Goal: Task Accomplishment & Management: Complete application form

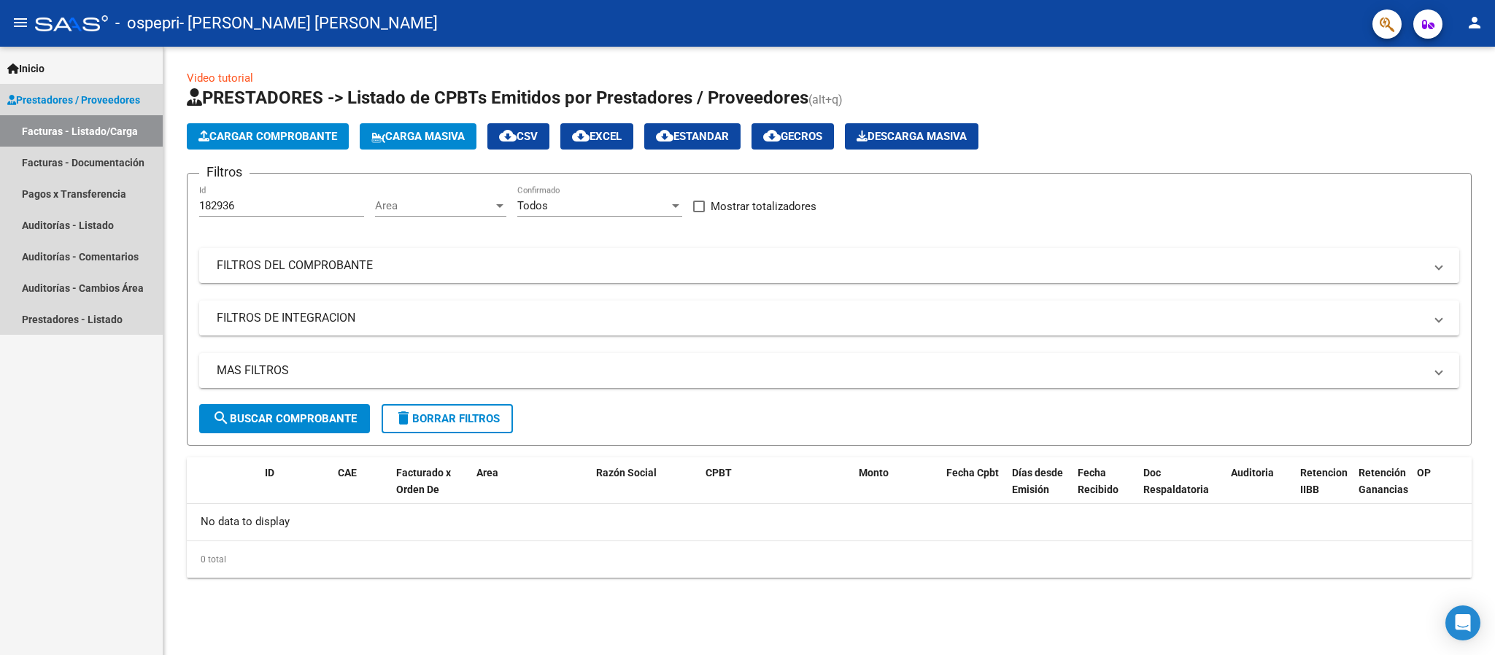
click at [88, 123] on link "Facturas - Listado/Carga" at bounding box center [81, 130] width 163 height 31
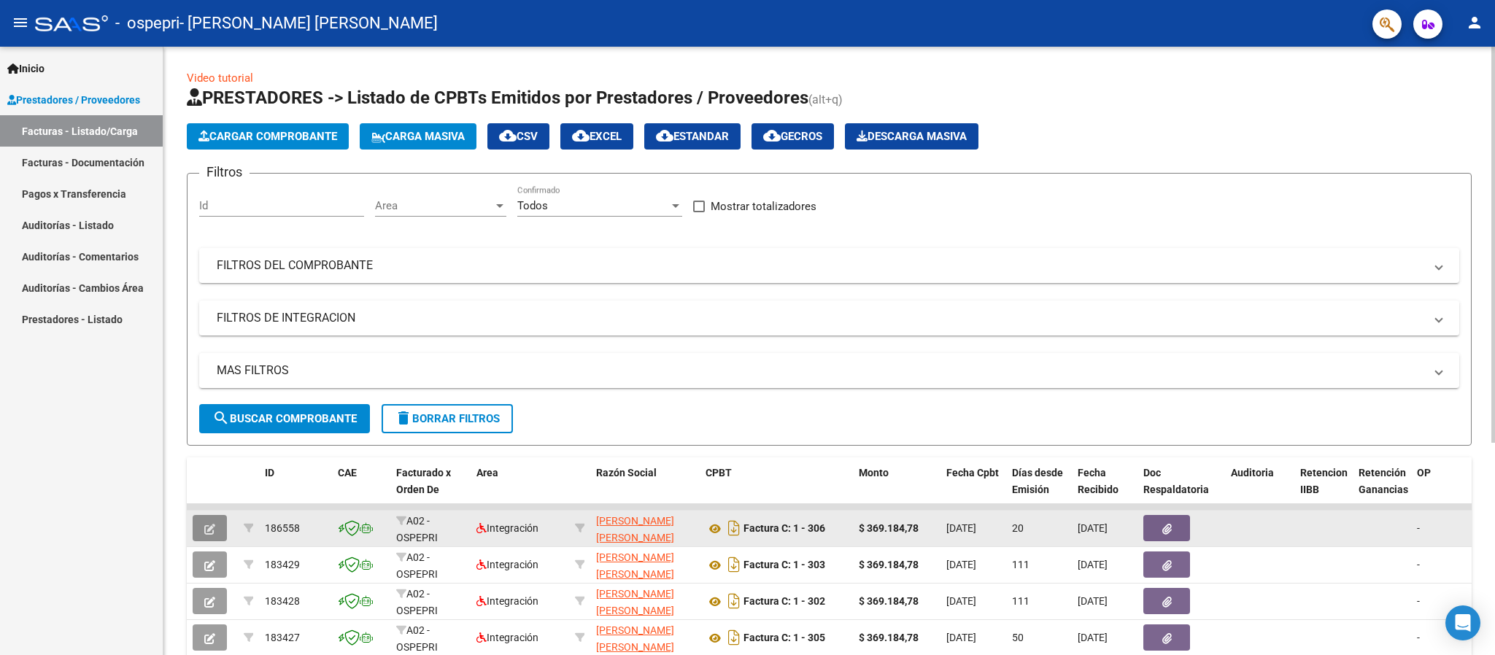
click at [204, 532] on icon "button" at bounding box center [209, 529] width 11 height 11
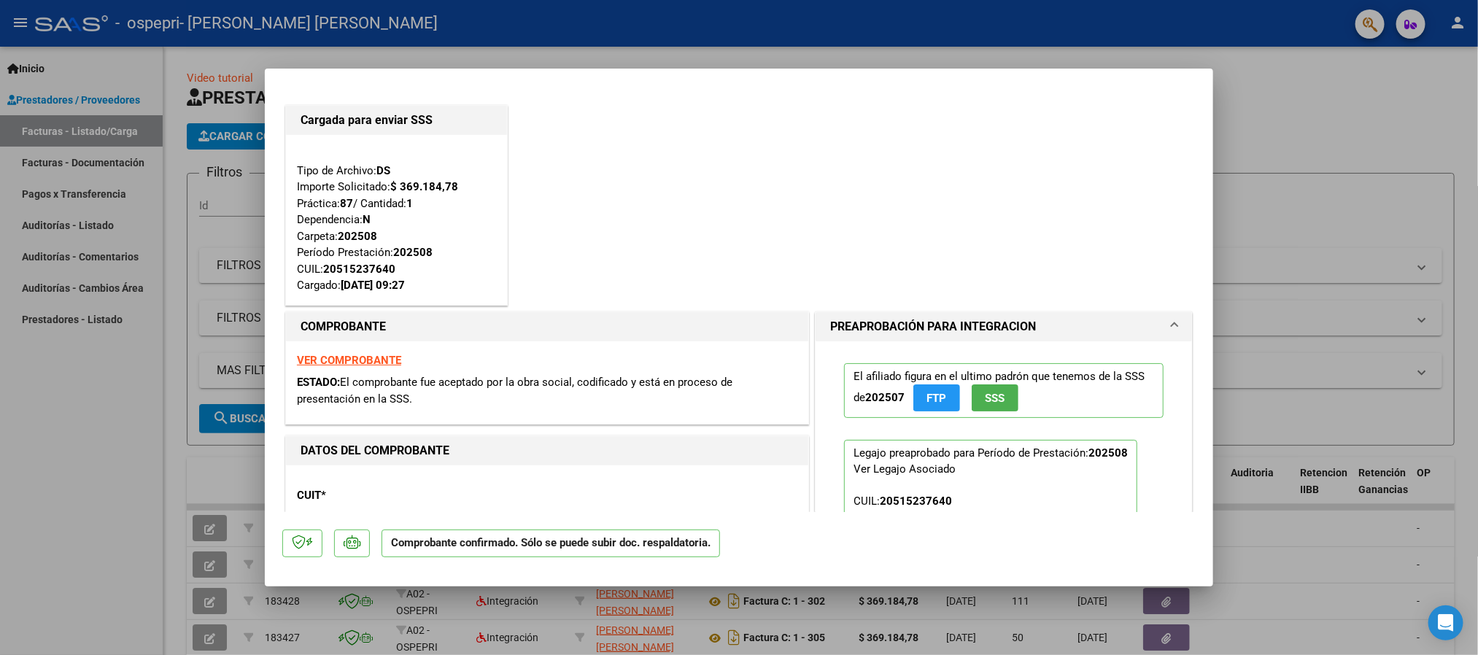
click at [1256, 195] on div at bounding box center [739, 327] width 1478 height 655
type input "$ 0,00"
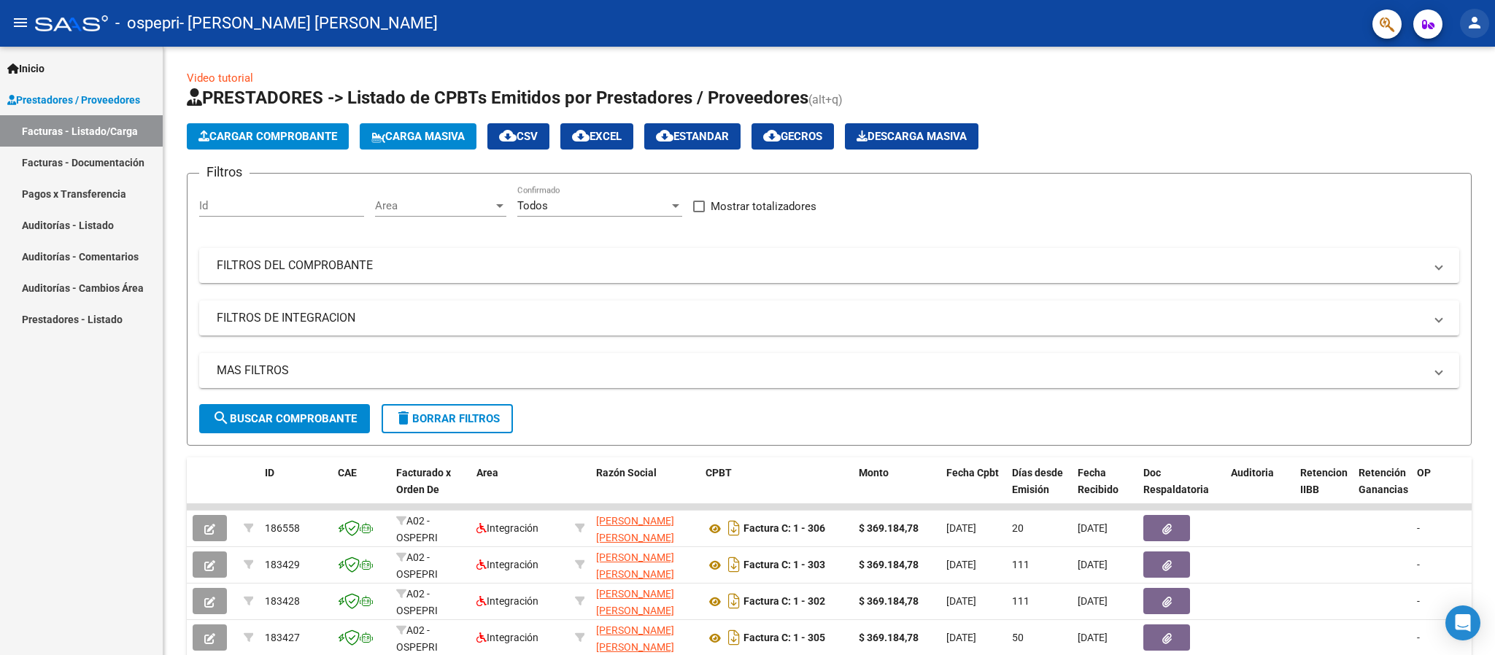
click at [1473, 12] on button "person" at bounding box center [1474, 23] width 29 height 29
click at [1449, 101] on button "exit_to_app Salir" at bounding box center [1444, 96] width 89 height 35
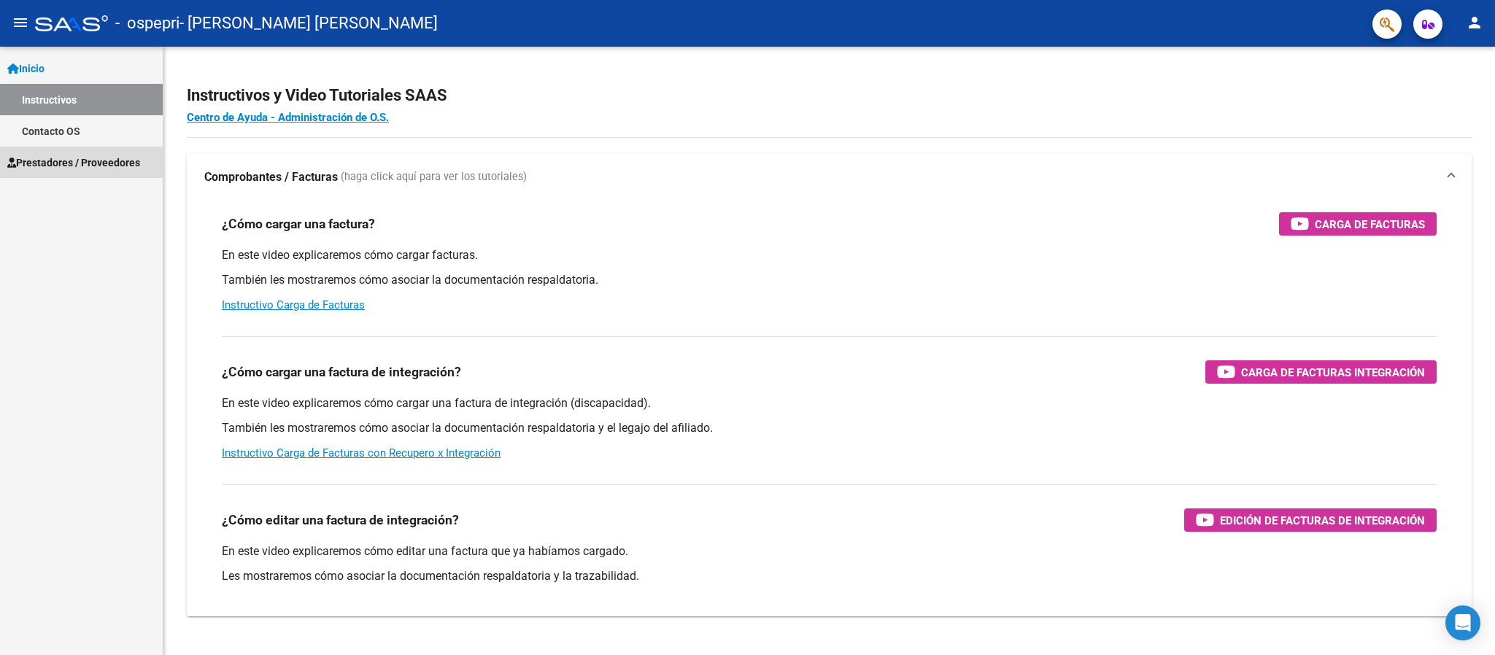
click at [99, 158] on span "Prestadores / Proveedores" at bounding box center [73, 163] width 133 height 16
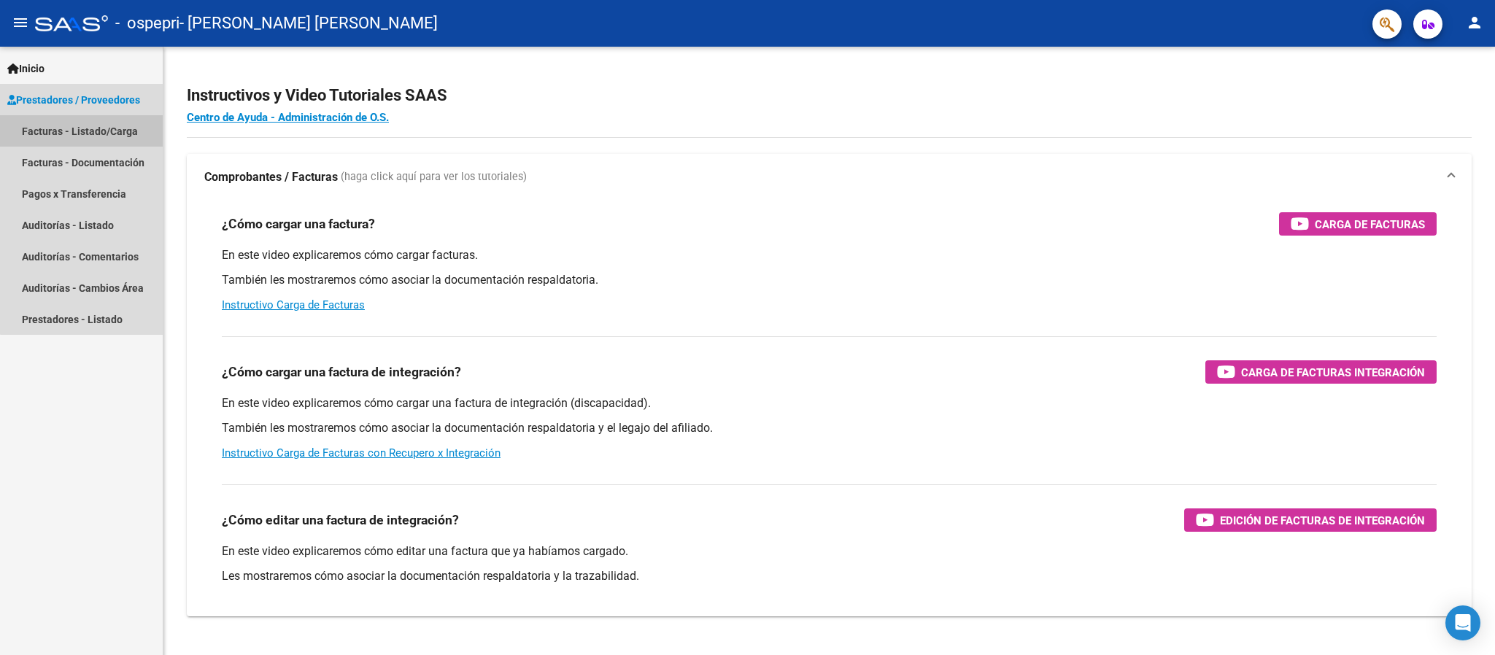
click at [98, 127] on link "Facturas - Listado/Carga" at bounding box center [81, 130] width 163 height 31
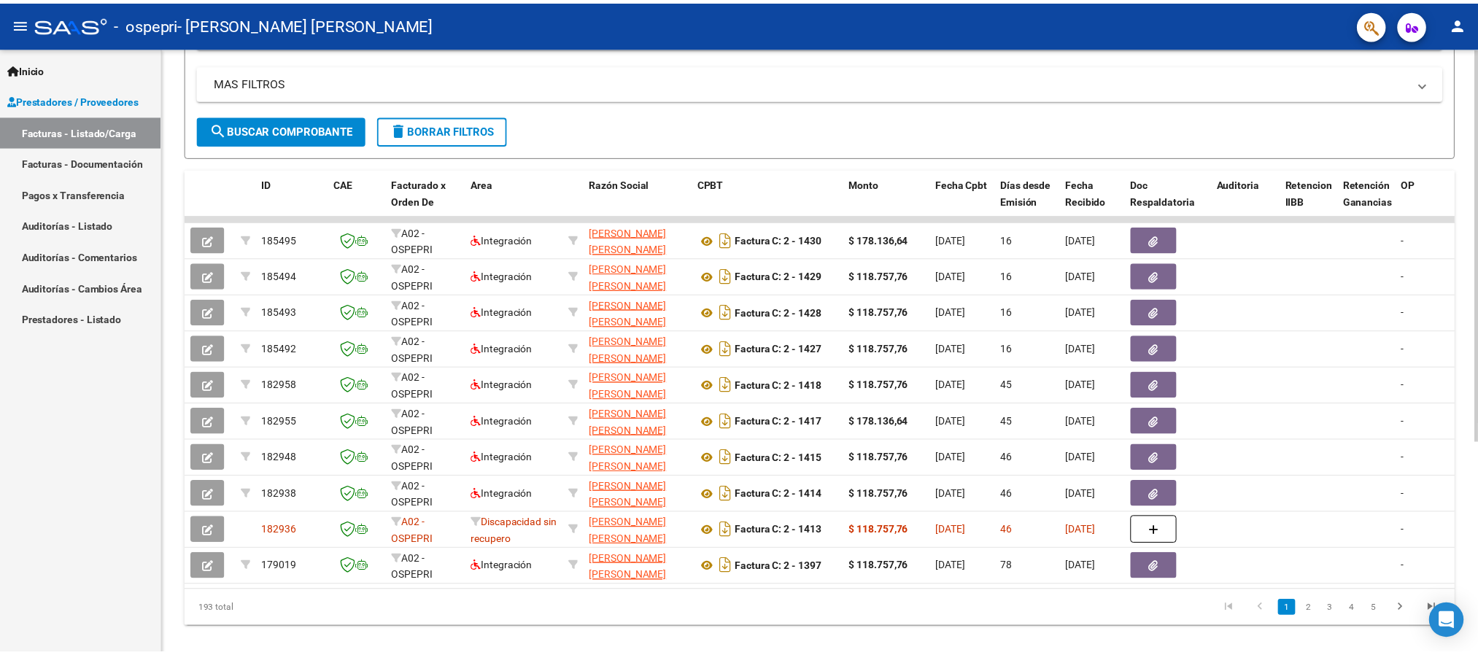
scroll to position [294, 0]
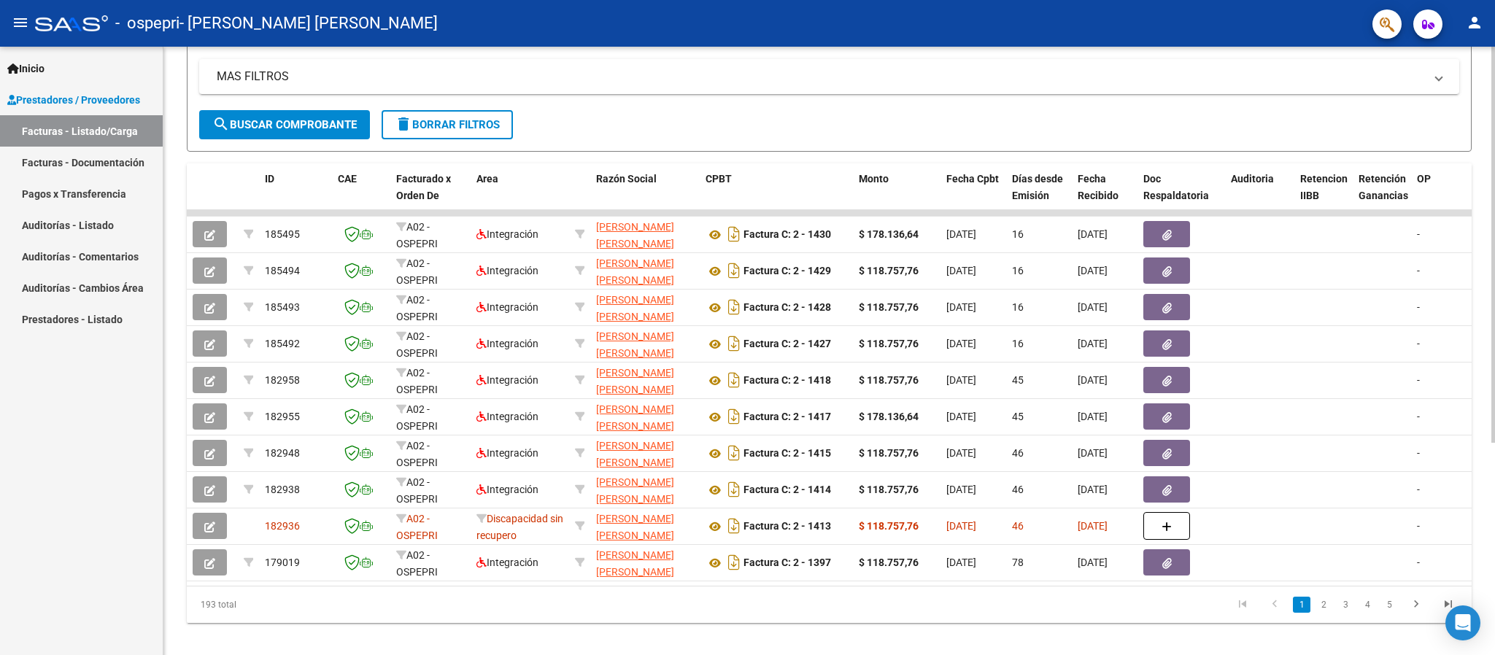
click at [1484, 514] on div "Video tutorial PRESTADORES -> Listado de CPBTs Emitidos por Prestadores / Prove…" at bounding box center [830, 211] width 1335 height 917
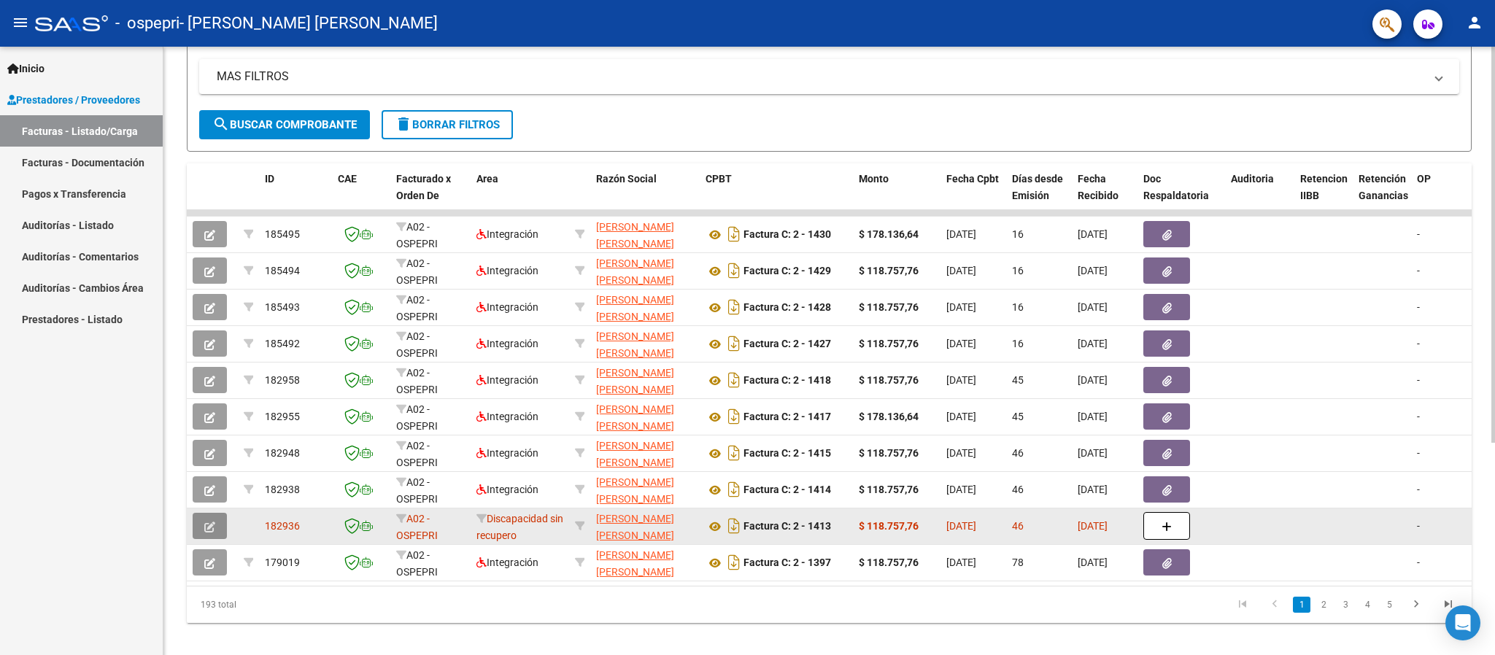
click at [206, 528] on icon "button" at bounding box center [209, 527] width 11 height 11
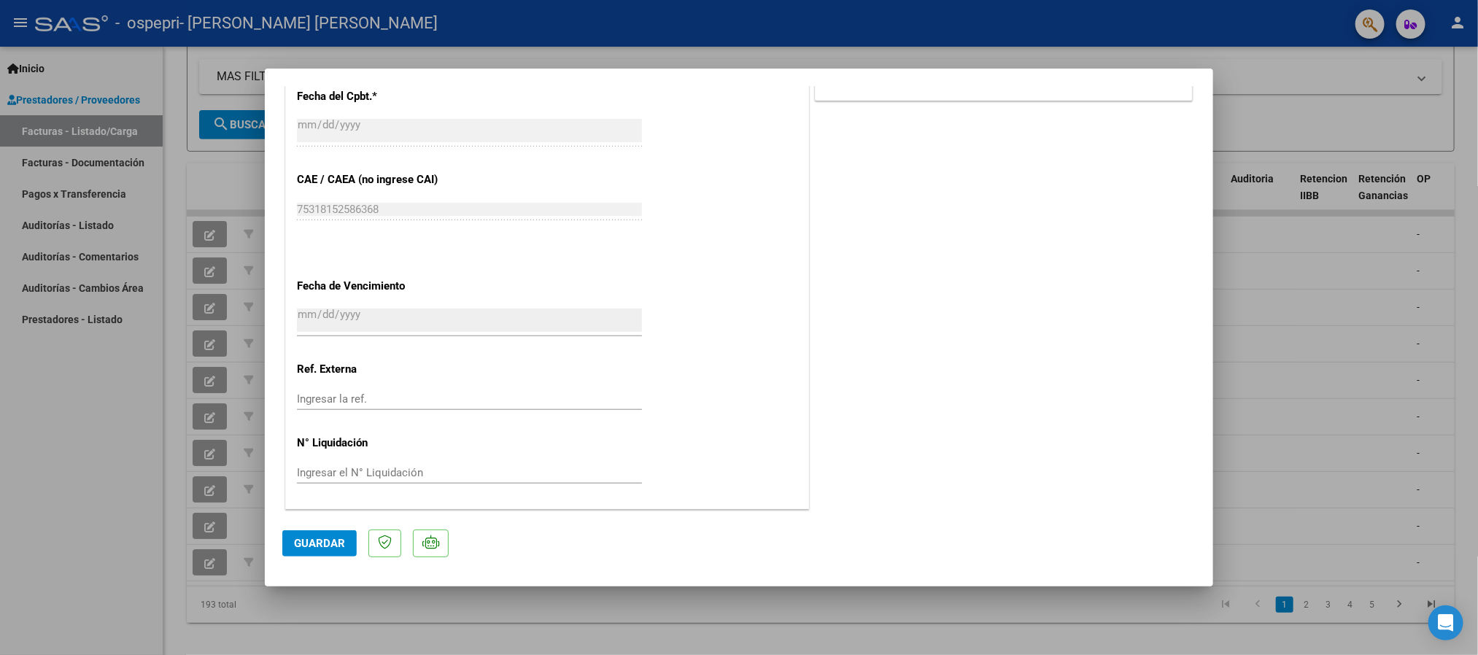
scroll to position [0, 0]
